Goal: Find specific page/section: Find specific page/section

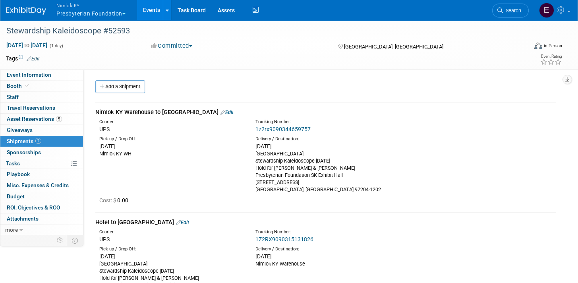
click at [126, 9] on button "Nimlok KY Presbyterian Foundation" at bounding box center [96, 10] width 80 height 21
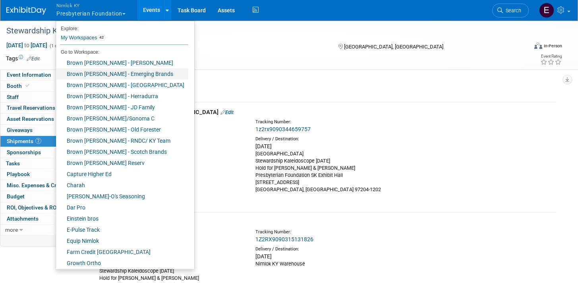
scroll to position [252, 0]
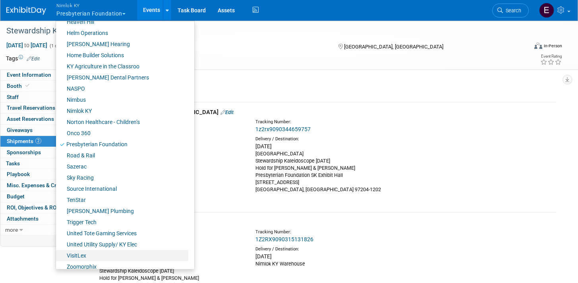
click at [81, 252] on link "VisitLex" at bounding box center [122, 255] width 132 height 11
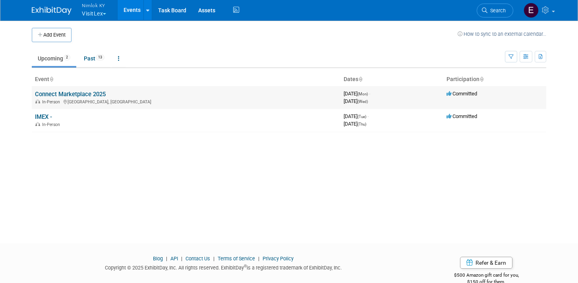
click at [99, 94] on link "Connect Marketplace 2025" at bounding box center [70, 94] width 71 height 7
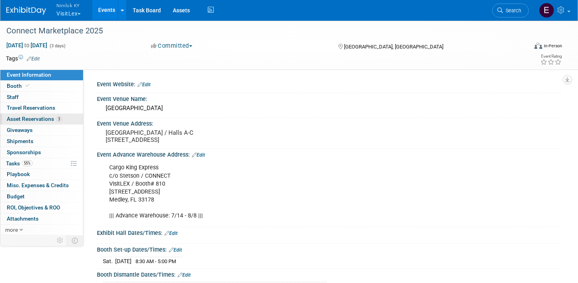
click at [63, 122] on link "3 Asset Reservations 3" at bounding box center [41, 119] width 83 height 11
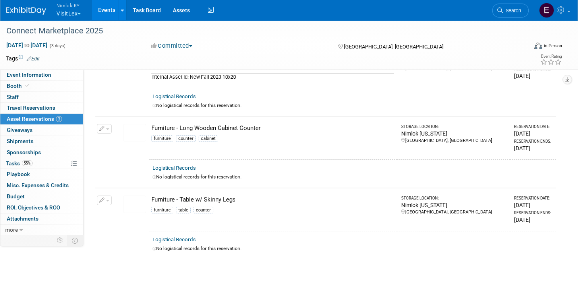
scroll to position [91, 0]
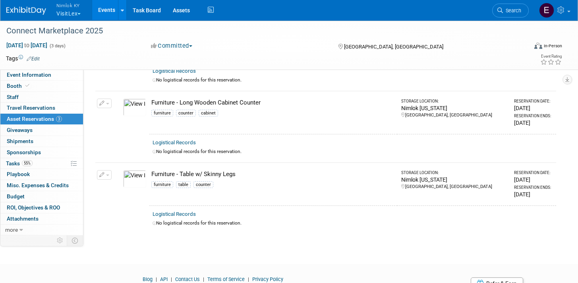
click at [132, 179] on img at bounding box center [134, 178] width 23 height 17
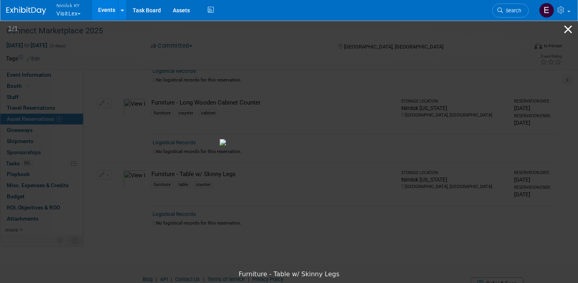
click at [571, 30] on button "Close gallery" at bounding box center [568, 29] width 20 height 19
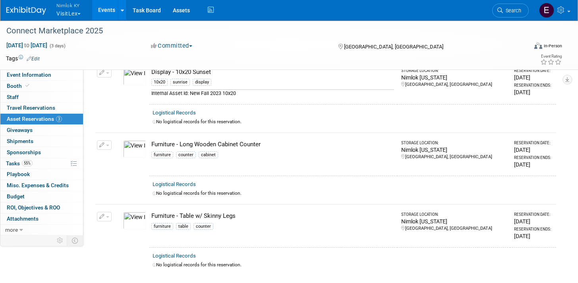
scroll to position [0, 0]
